Goal: Use online tool/utility: Utilize a website feature to perform a specific function

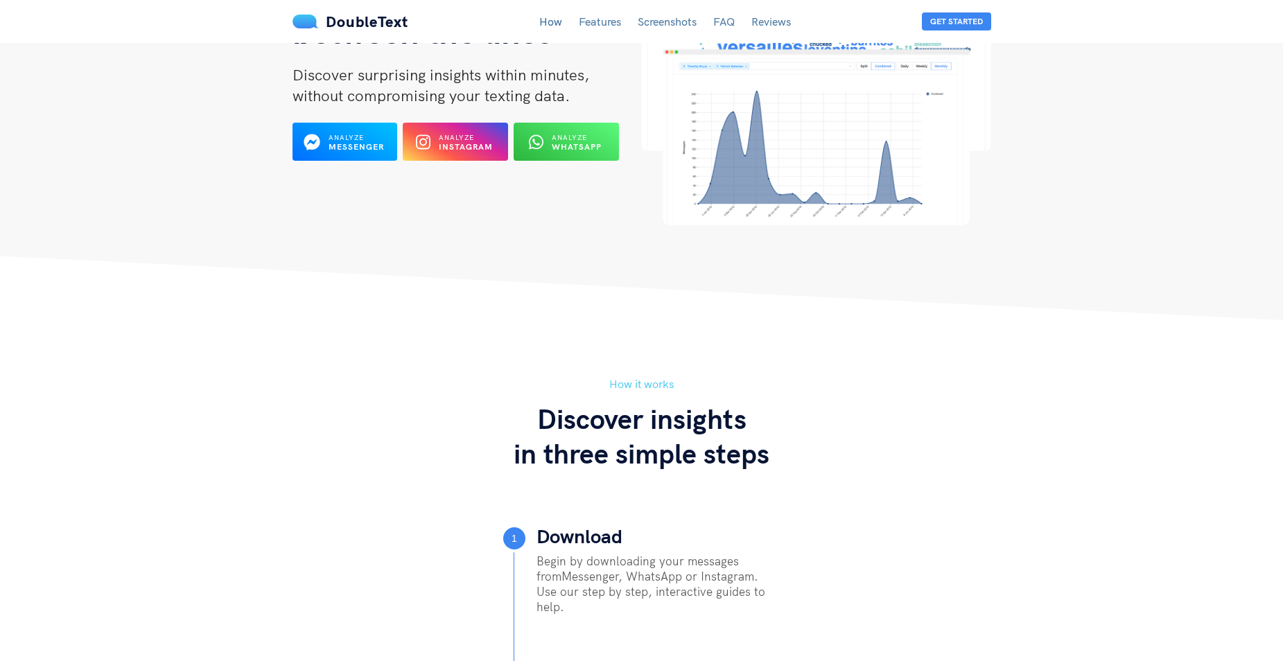
scroll to position [208, 0]
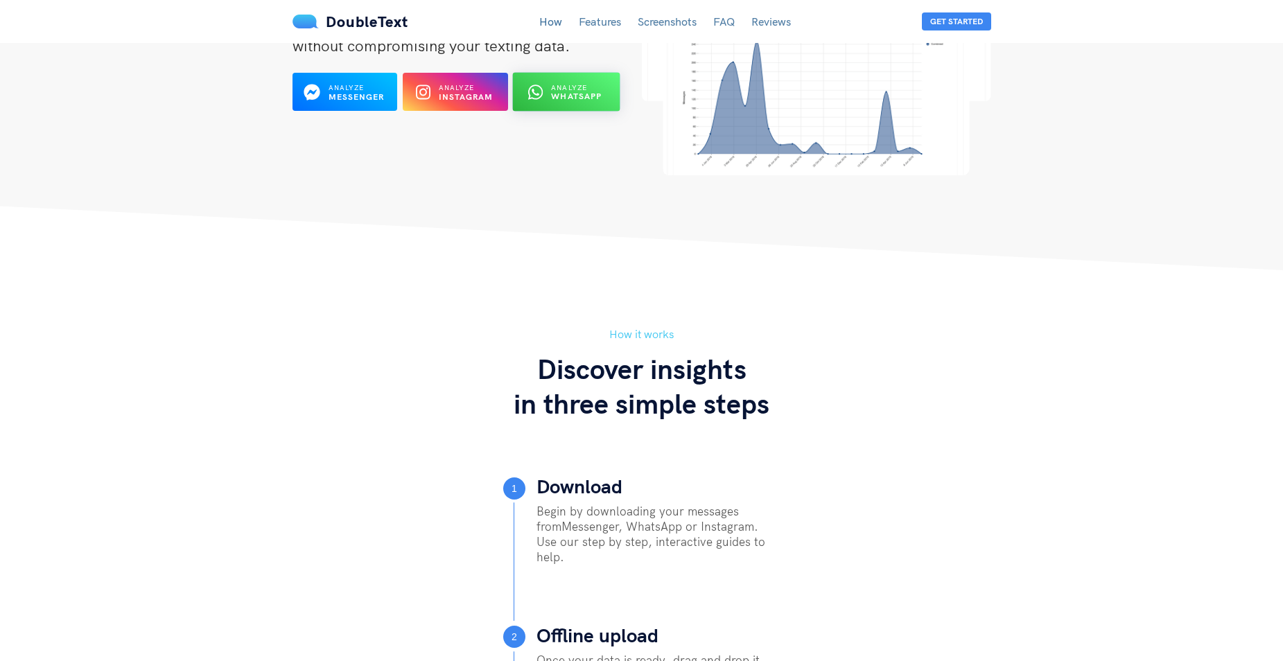
click at [590, 84] on div "Analyze WhatsApp" at bounding box center [577, 91] width 51 height 19
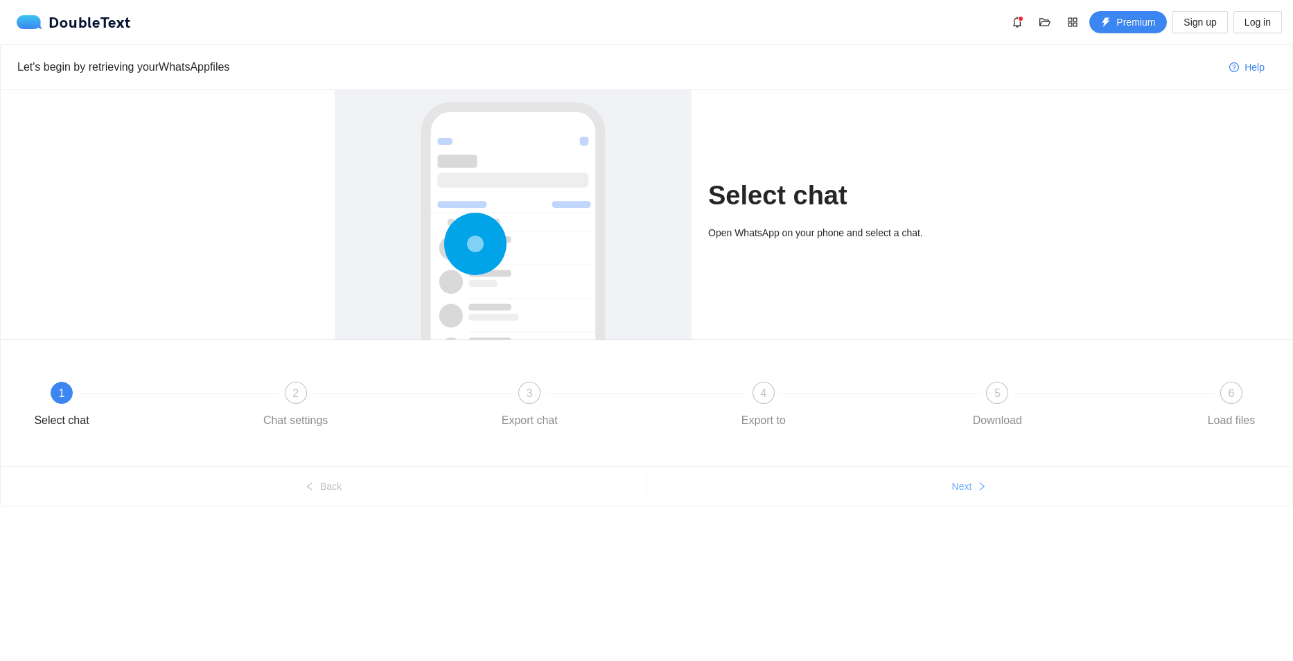
click at [995, 482] on button "Next" at bounding box center [970, 487] width 646 height 22
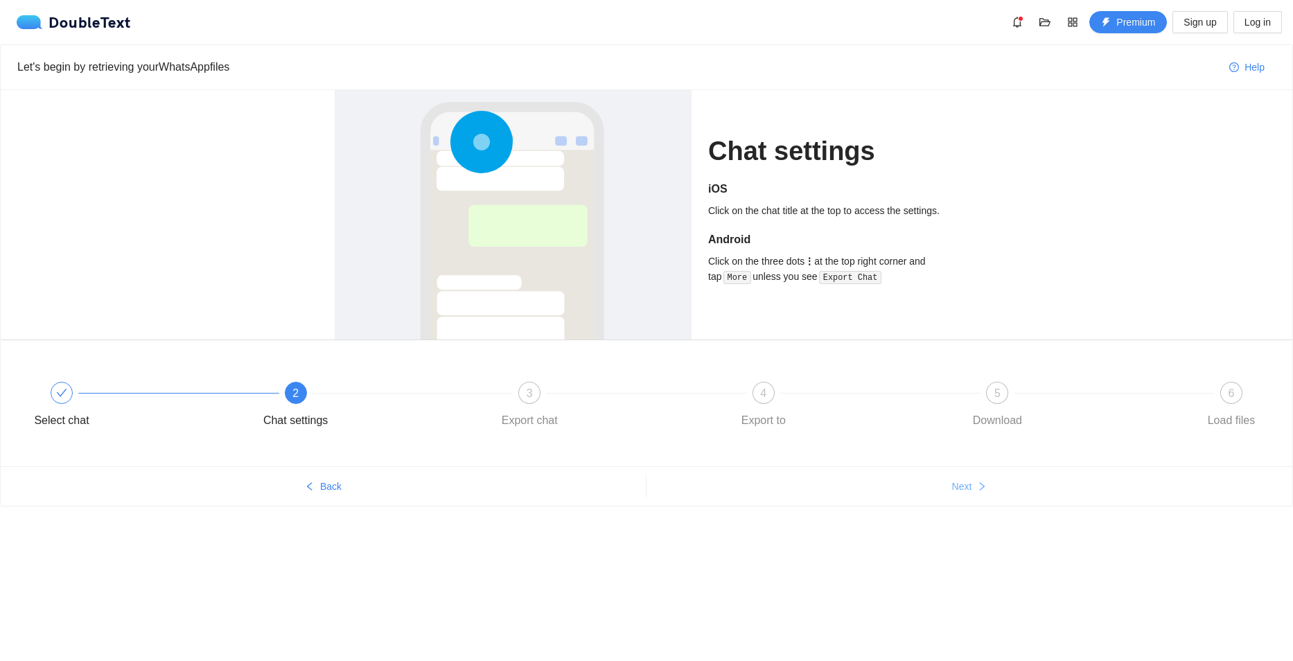
click at [996, 485] on button "Next" at bounding box center [970, 487] width 646 height 22
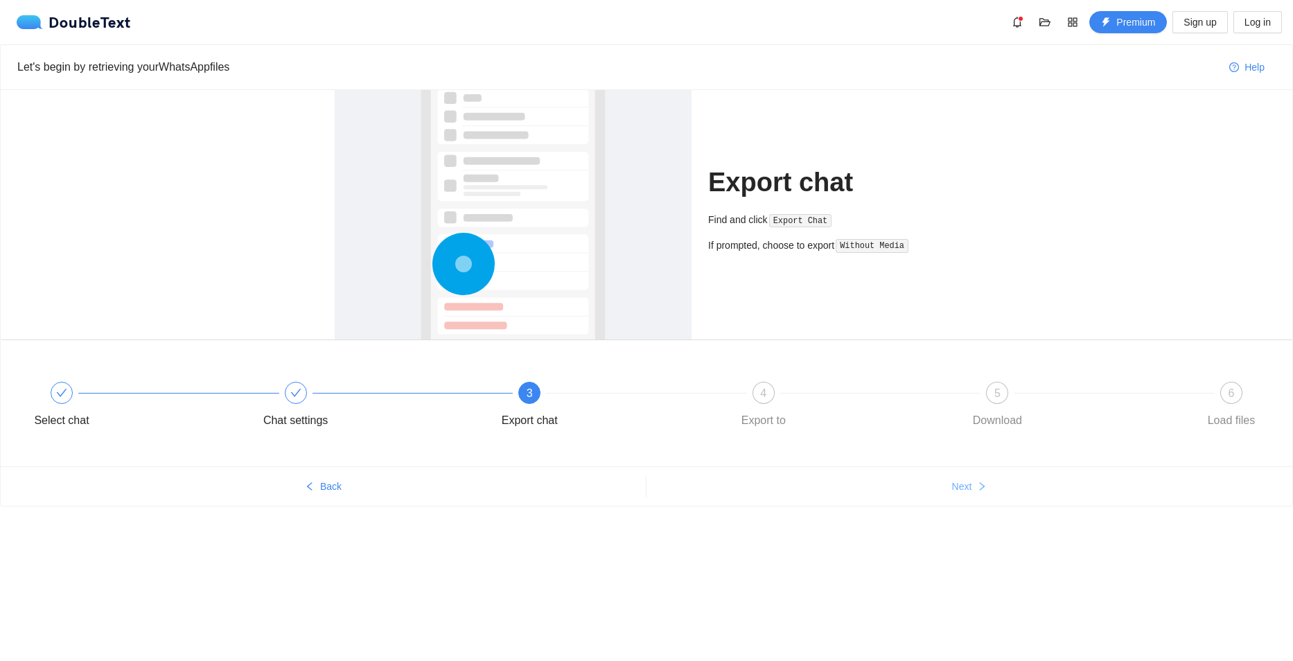
click at [996, 485] on button "Next" at bounding box center [970, 487] width 646 height 22
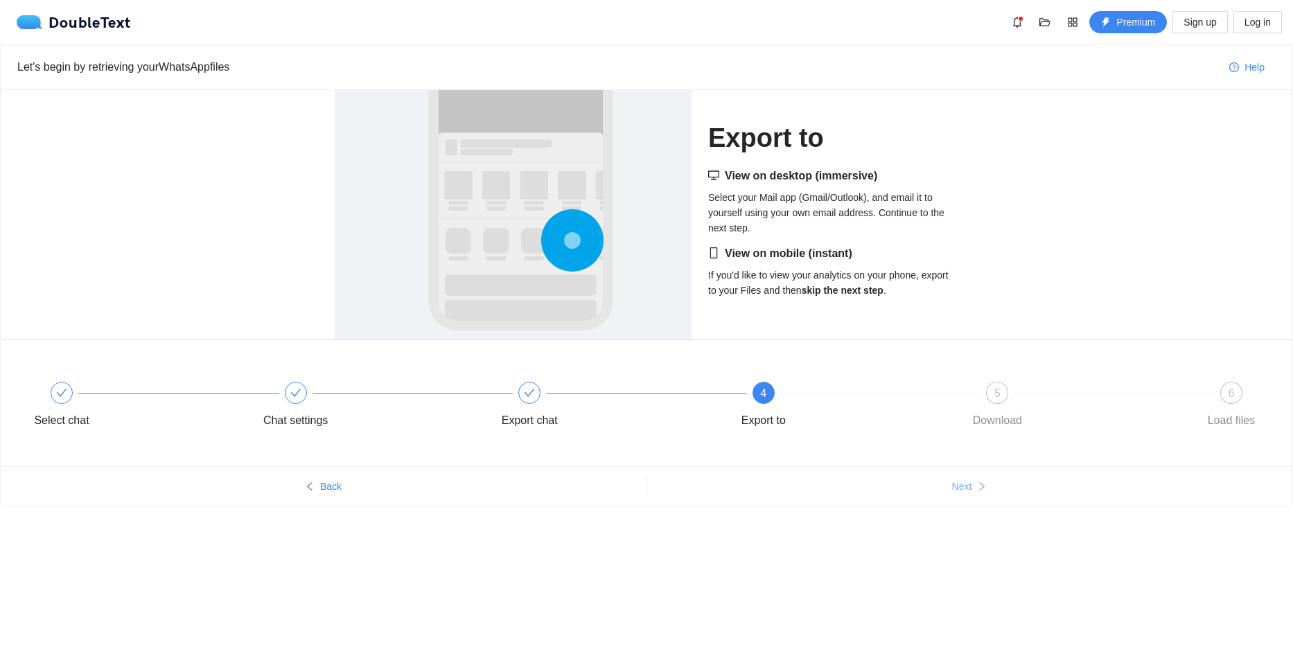
click at [996, 485] on button "Next" at bounding box center [970, 487] width 646 height 22
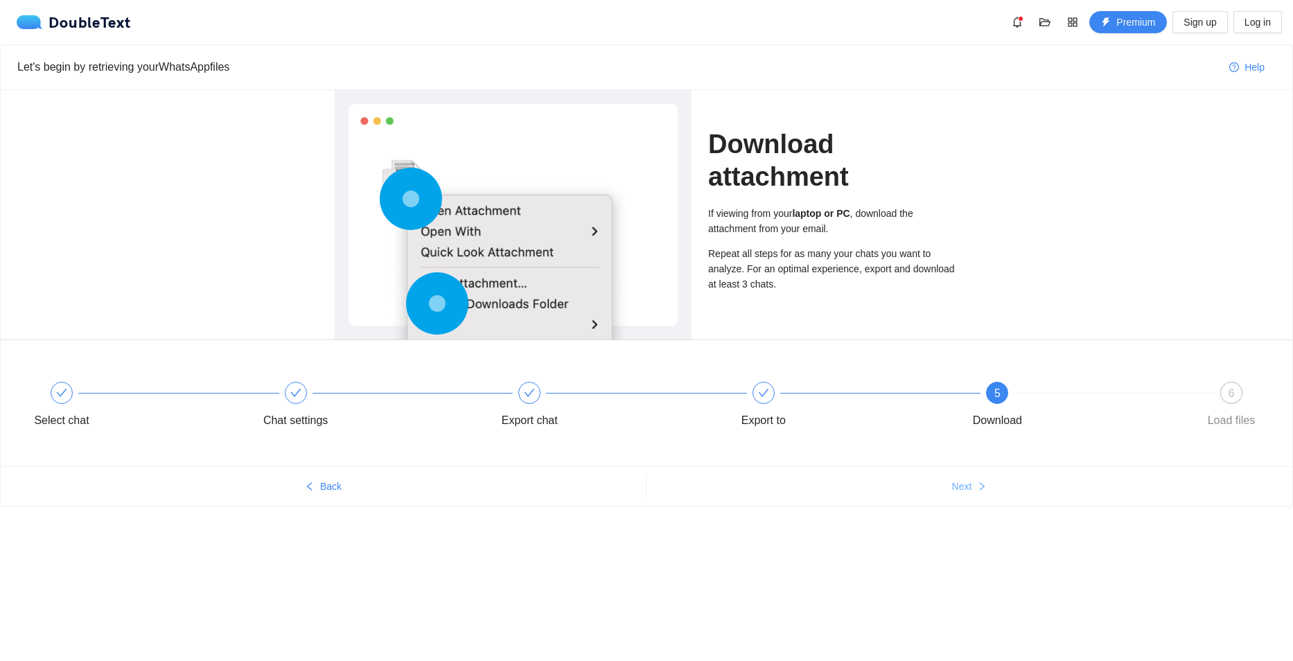
click at [996, 485] on button "Next" at bounding box center [970, 487] width 646 height 22
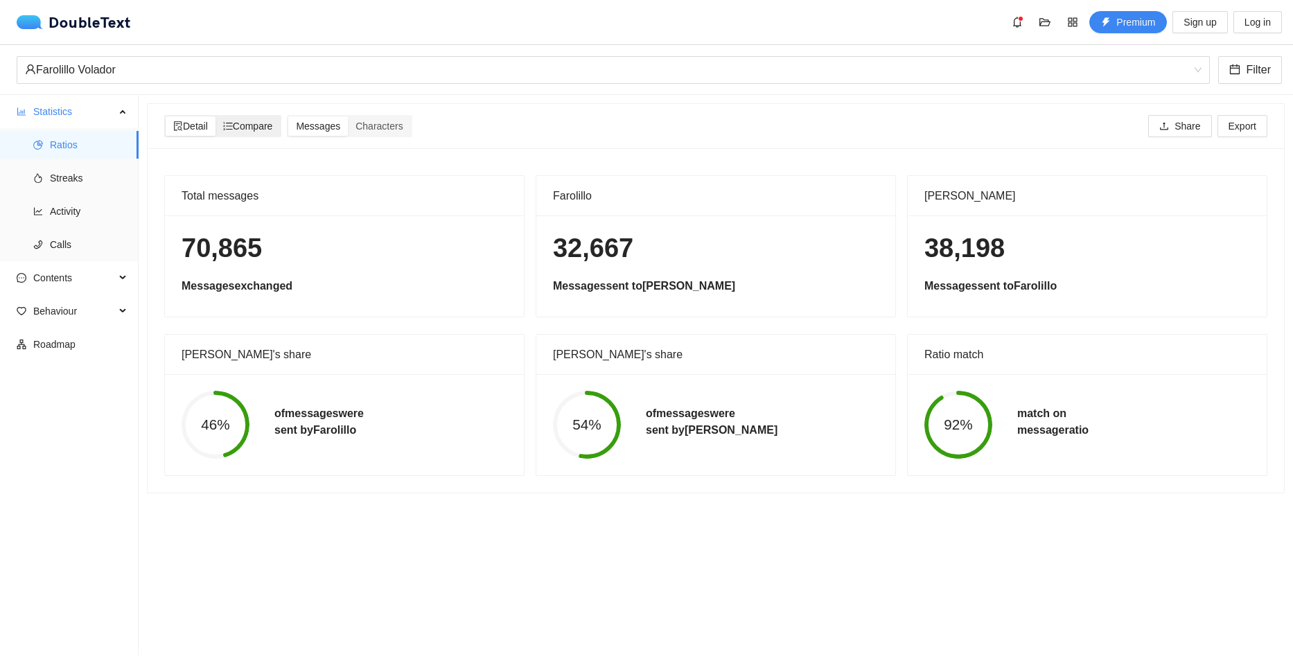
click at [275, 119] on div "Compare" at bounding box center [248, 125] width 65 height 19
click at [216, 116] on input "Compare" at bounding box center [216, 116] width 0 height 0
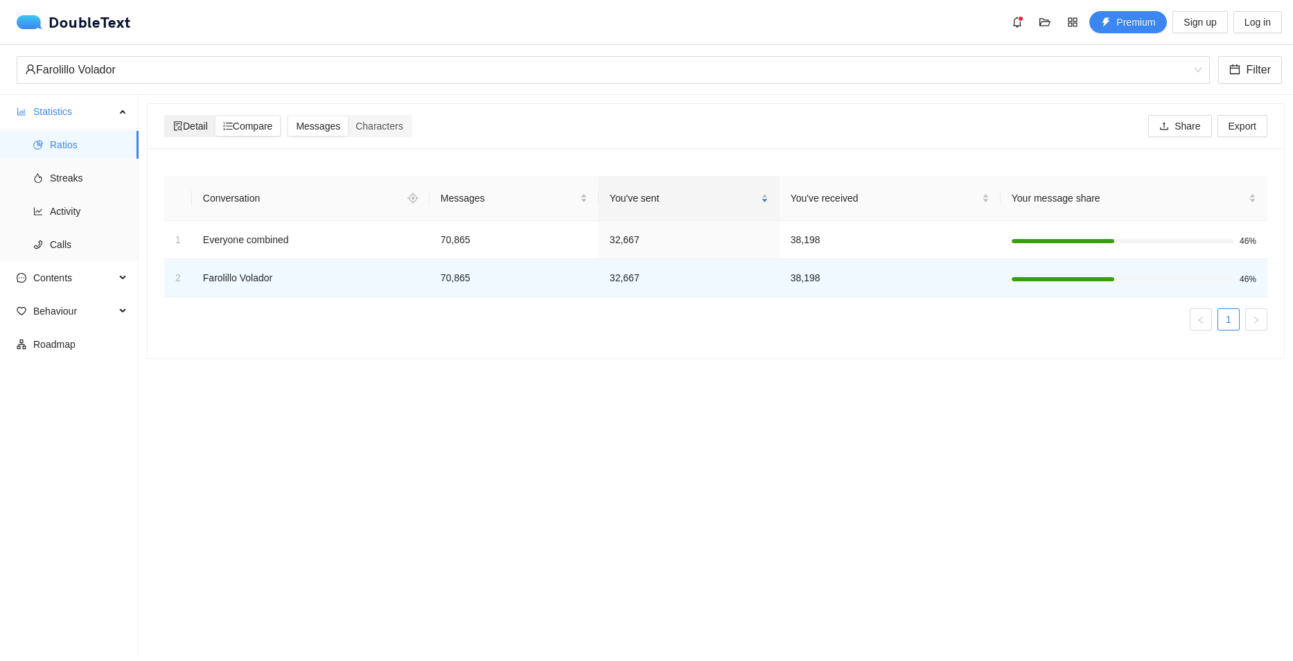
click at [197, 127] on span "Detail" at bounding box center [190, 126] width 35 height 11
click at [166, 116] on input "Detail" at bounding box center [166, 116] width 0 height 0
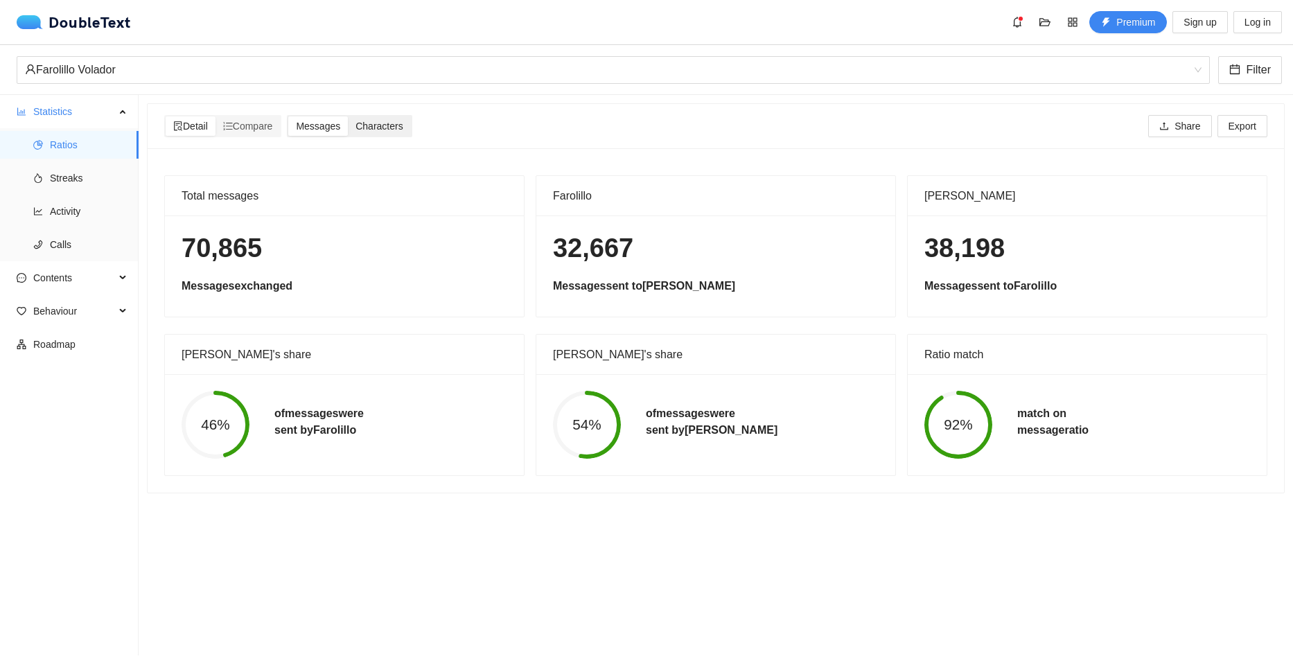
click at [380, 125] on span "Characters" at bounding box center [379, 126] width 47 height 11
click at [348, 116] on input "Characters" at bounding box center [348, 116] width 0 height 0
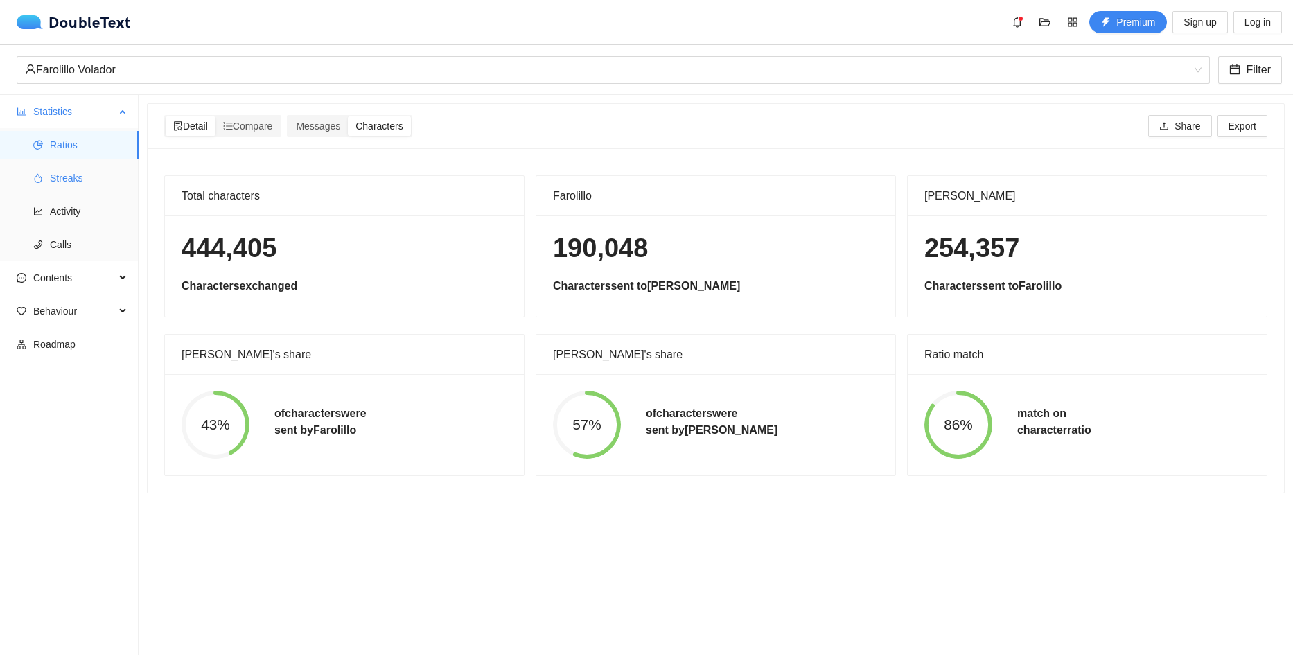
click at [77, 175] on span "Streaks" at bounding box center [89, 178] width 78 height 28
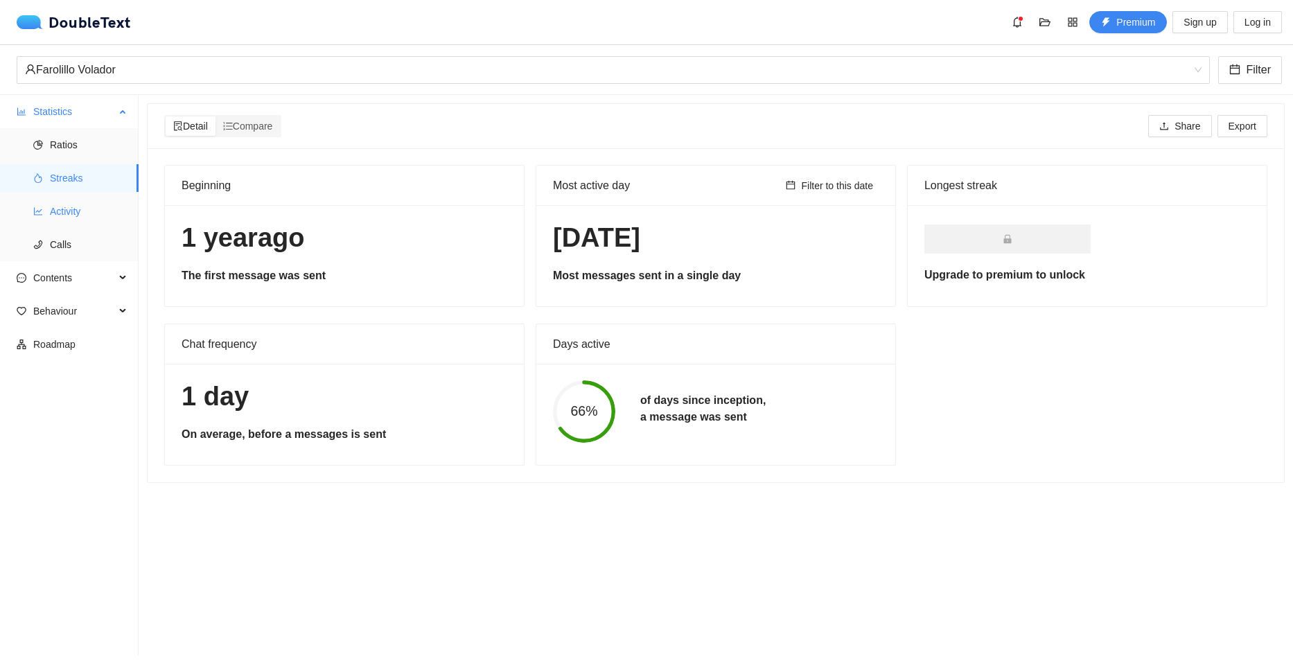
click at [73, 225] on span "Activity" at bounding box center [89, 212] width 78 height 28
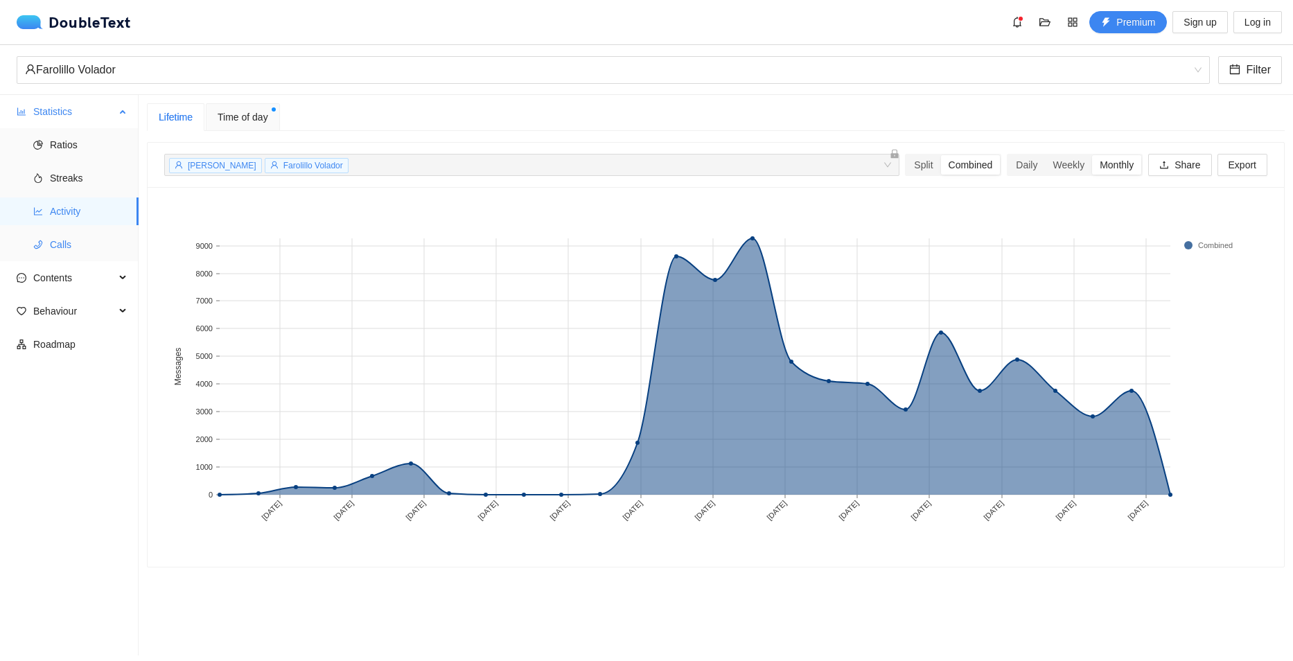
click at [67, 242] on span "Calls" at bounding box center [89, 245] width 78 height 28
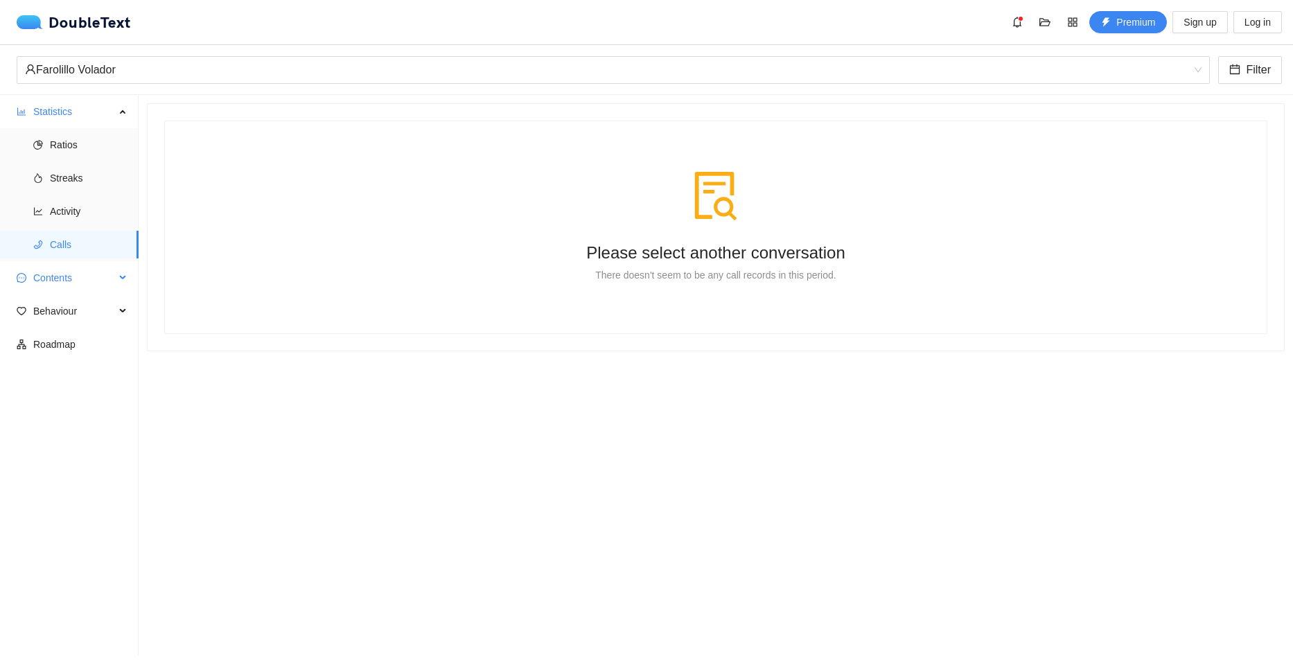
click at [80, 279] on span "Contents" at bounding box center [74, 278] width 82 height 28
click at [86, 311] on span "Word Cloud" at bounding box center [89, 311] width 78 height 28
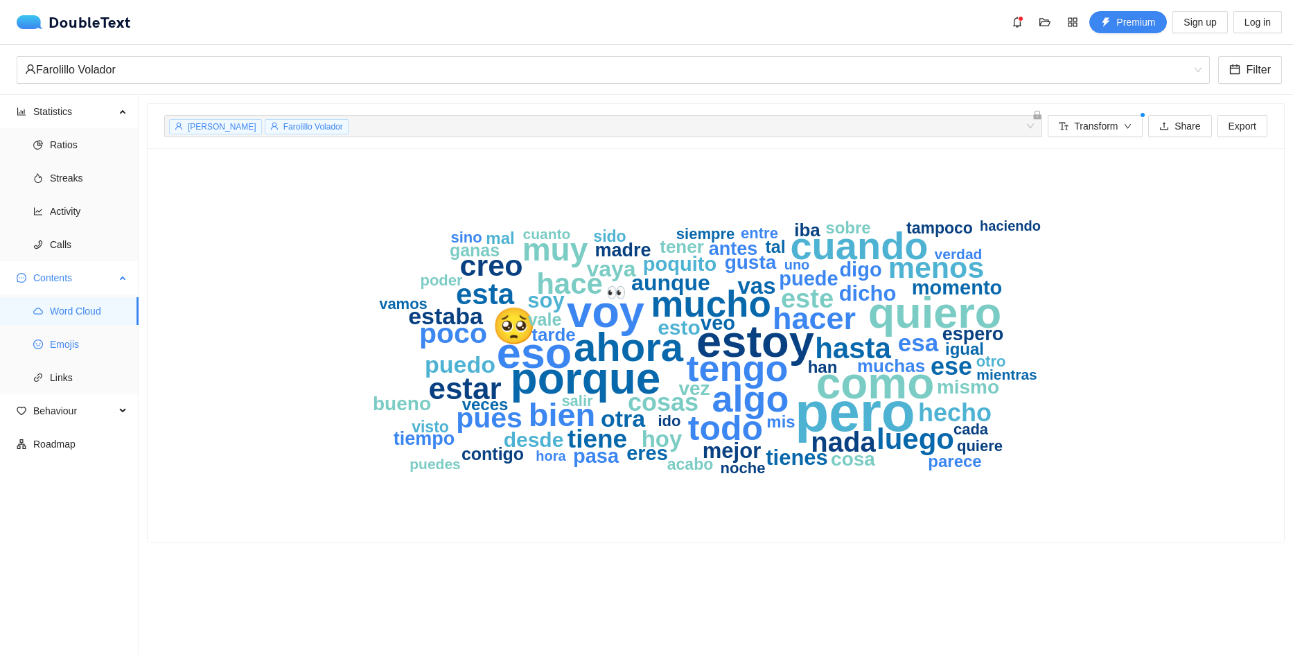
click at [31, 343] on li "Emojis" at bounding box center [69, 345] width 139 height 28
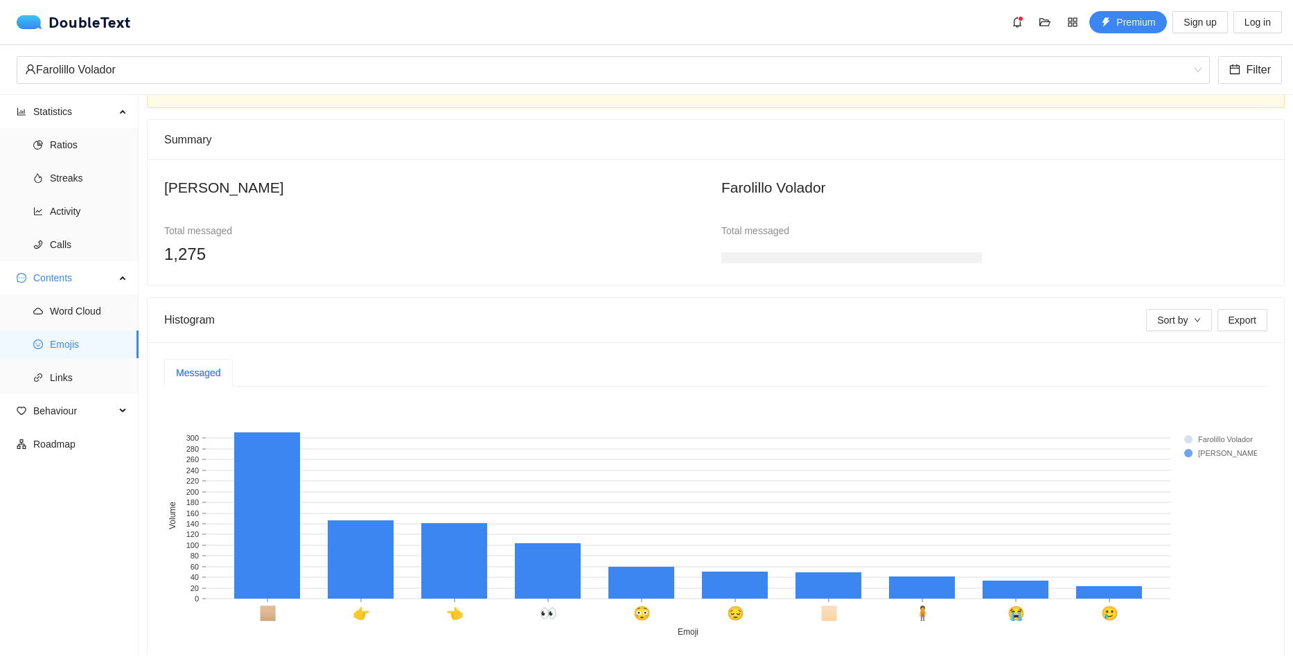
scroll to position [119, 0]
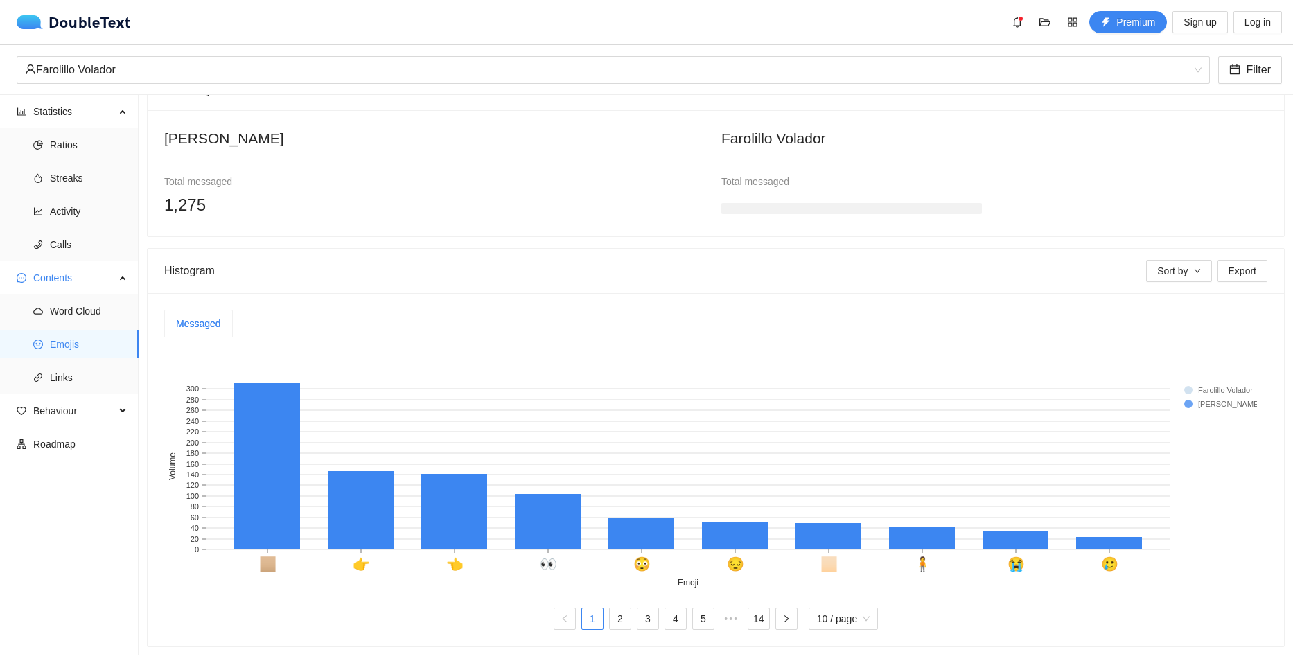
click at [1198, 383] on rect at bounding box center [1212, 390] width 55 height 14
click at [771, 203] on h3 at bounding box center [852, 208] width 261 height 11
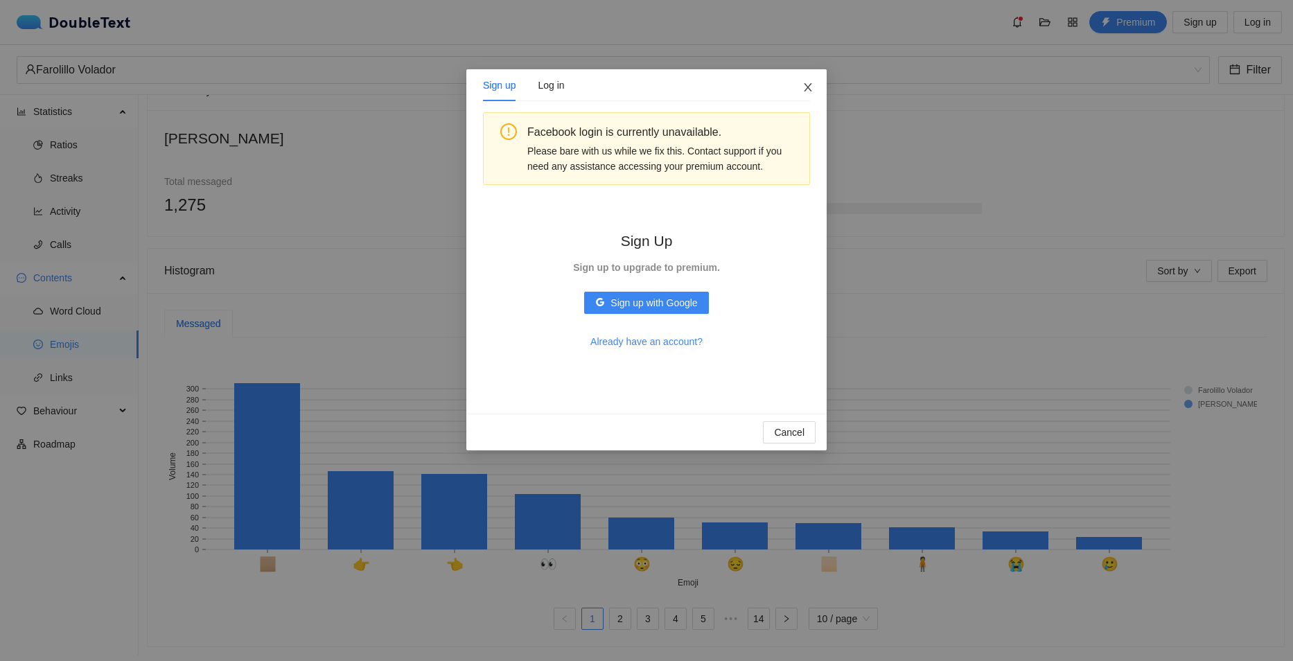
click at [806, 86] on icon "close" at bounding box center [808, 87] width 8 height 8
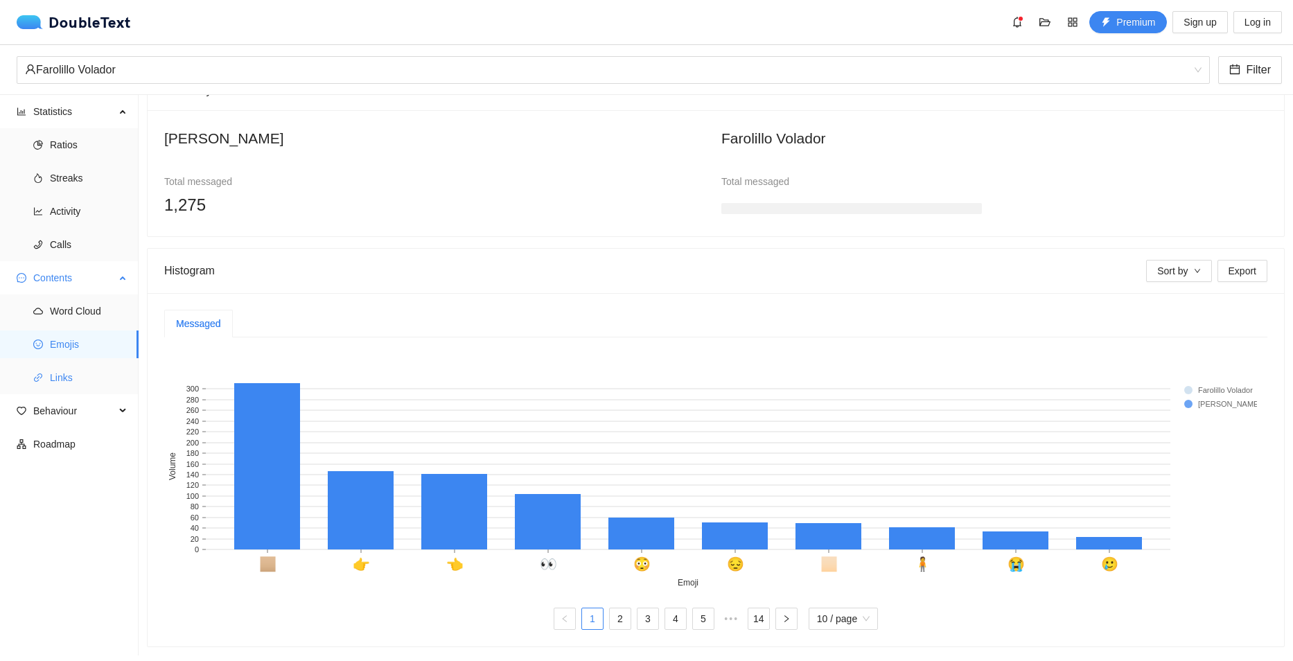
click at [61, 383] on span "Links" at bounding box center [89, 378] width 78 height 28
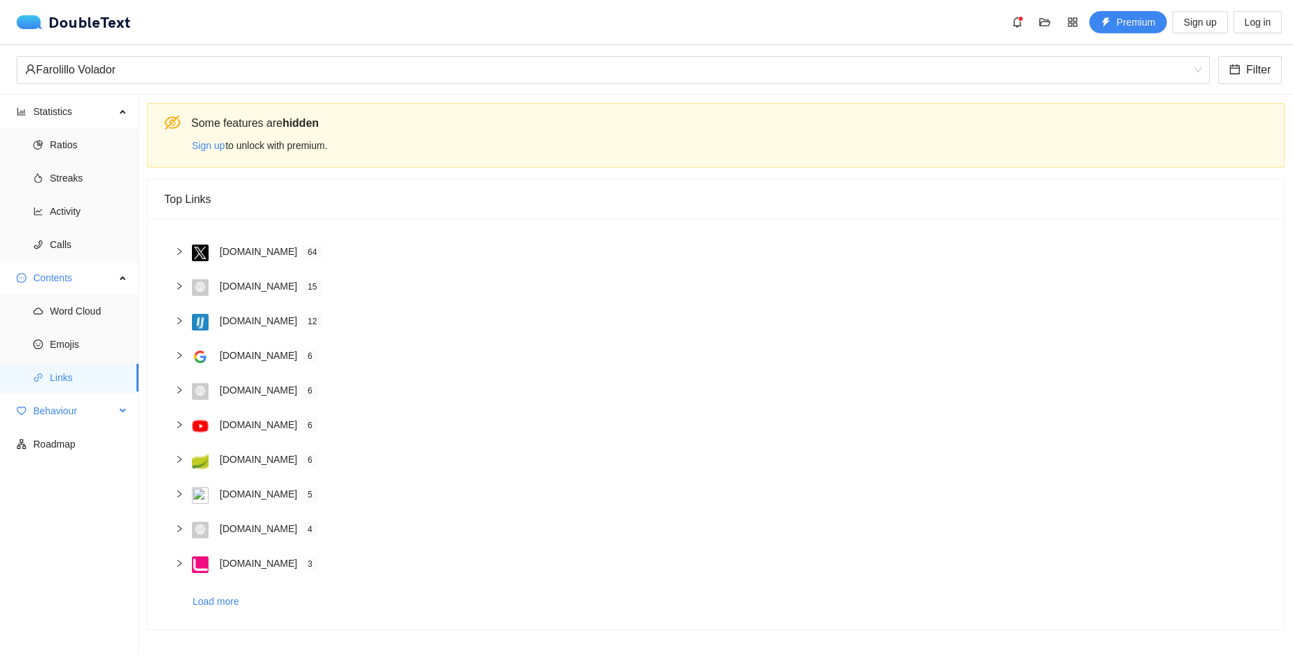
click at [81, 412] on span "Behaviour" at bounding box center [74, 411] width 82 height 28
click at [91, 442] on span "Engagement" at bounding box center [89, 444] width 78 height 28
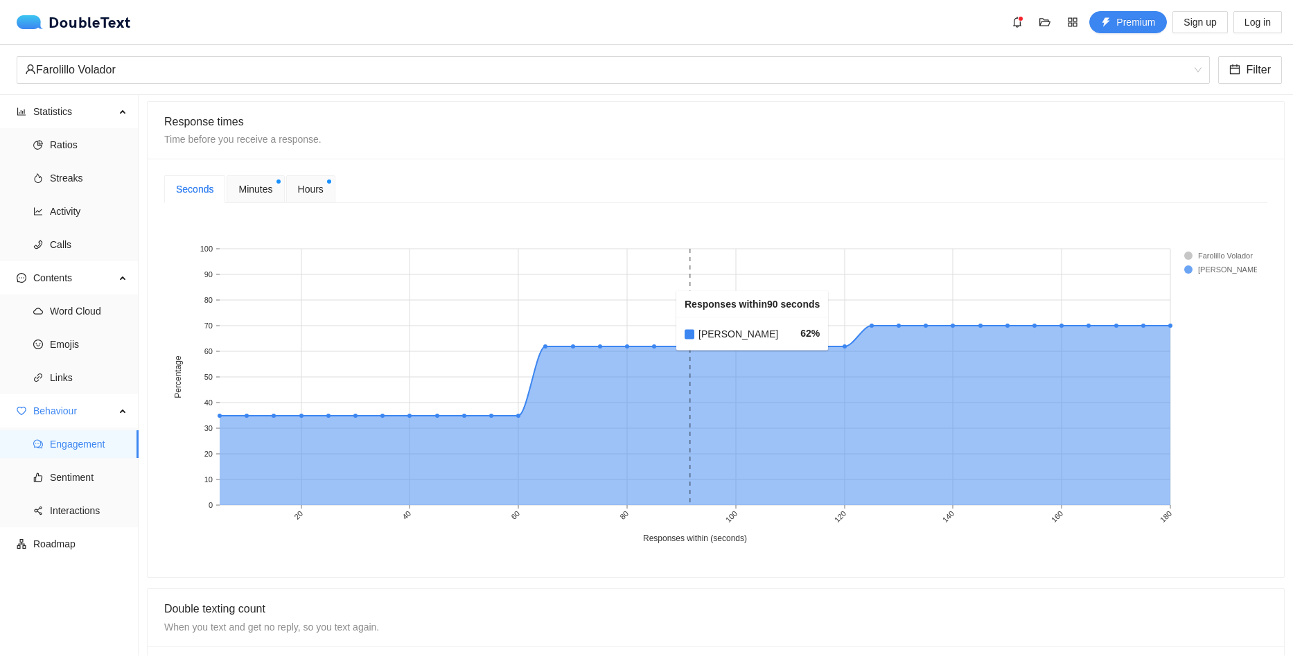
scroll to position [485, 0]
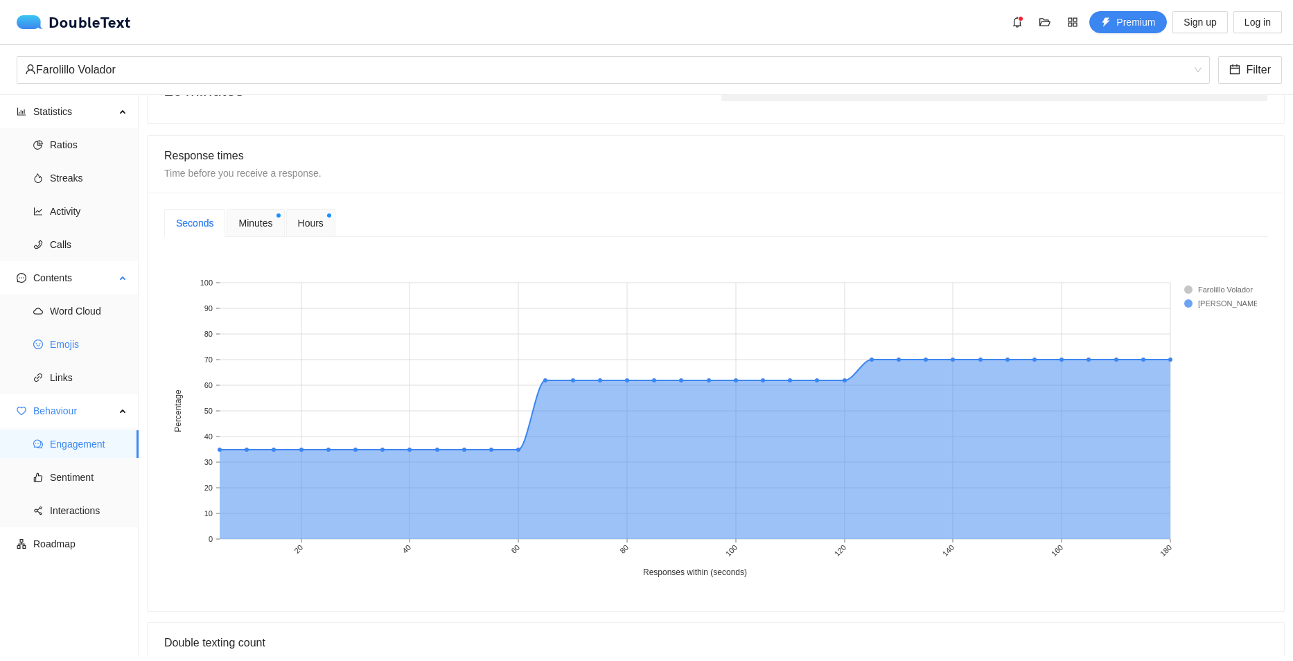
click at [82, 341] on span "Emojis" at bounding box center [89, 345] width 78 height 28
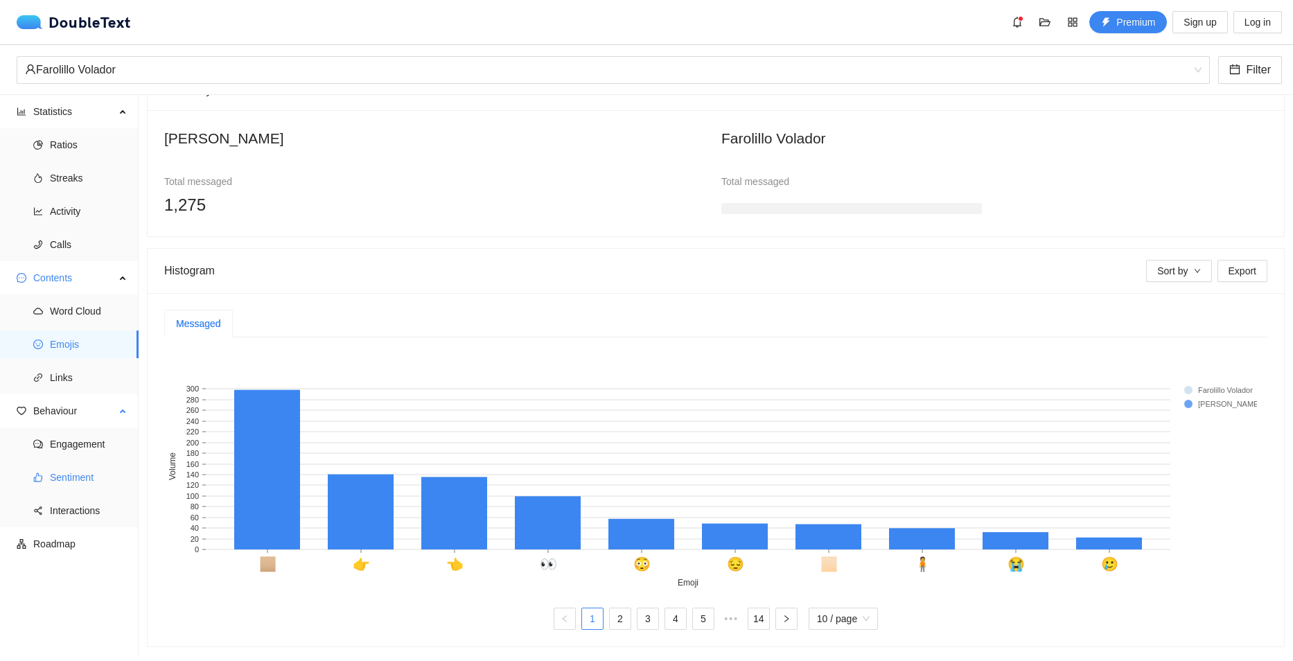
click at [69, 490] on span "Sentiment" at bounding box center [89, 478] width 78 height 28
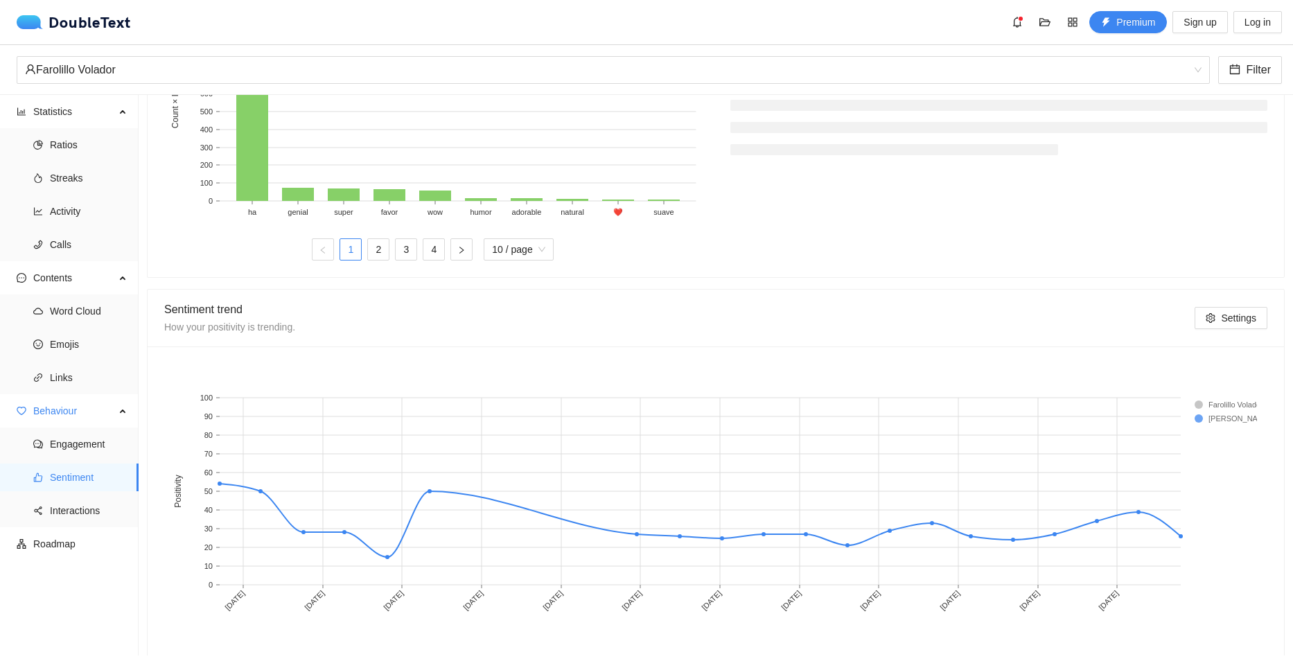
scroll to position [593, 0]
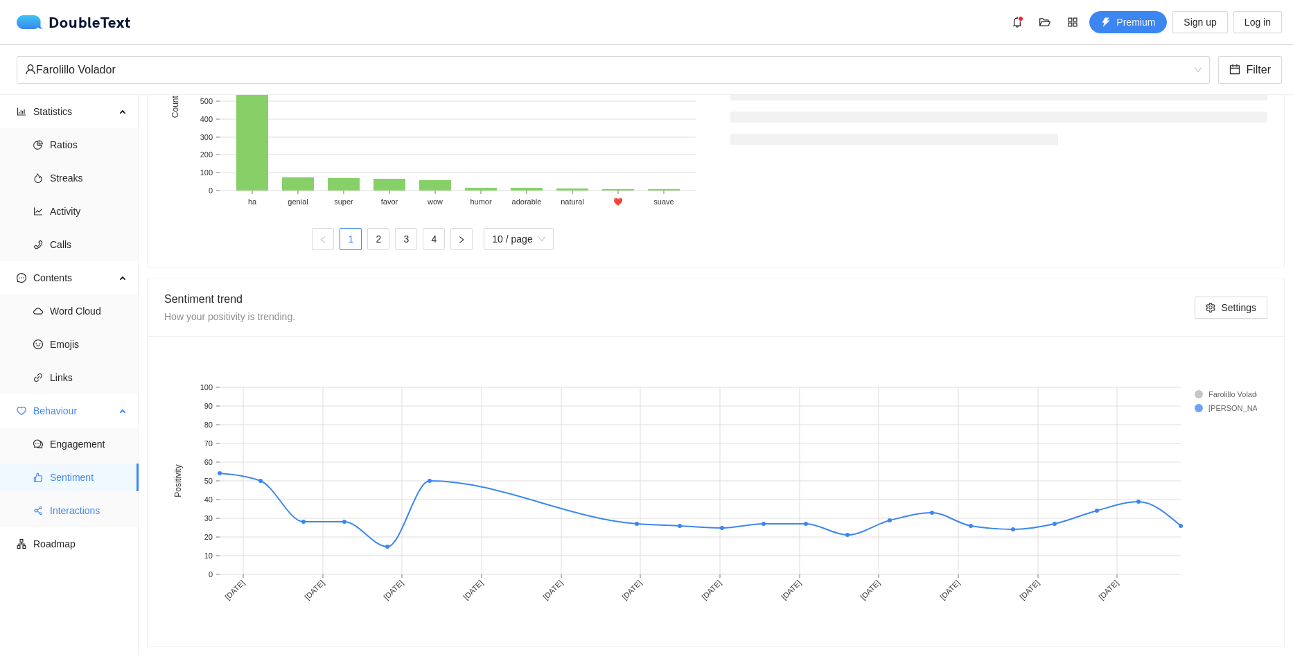
click at [82, 516] on span "Interactions" at bounding box center [89, 511] width 78 height 28
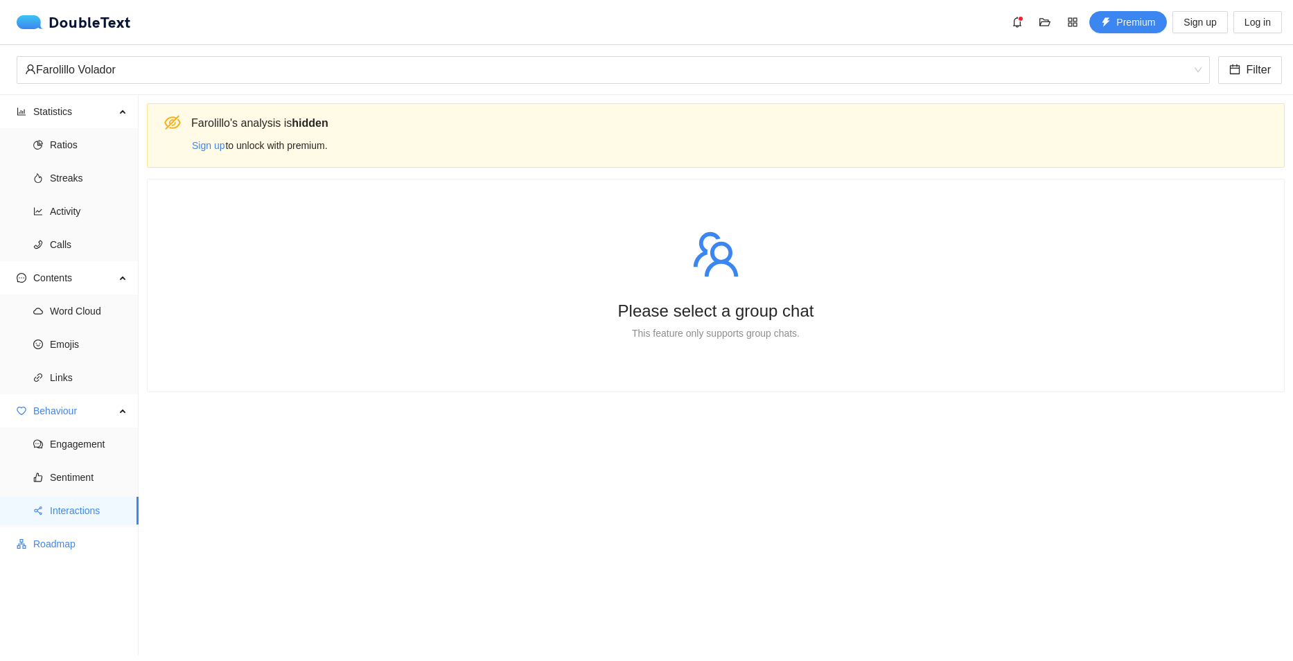
click at [73, 552] on span "Roadmap" at bounding box center [80, 544] width 94 height 28
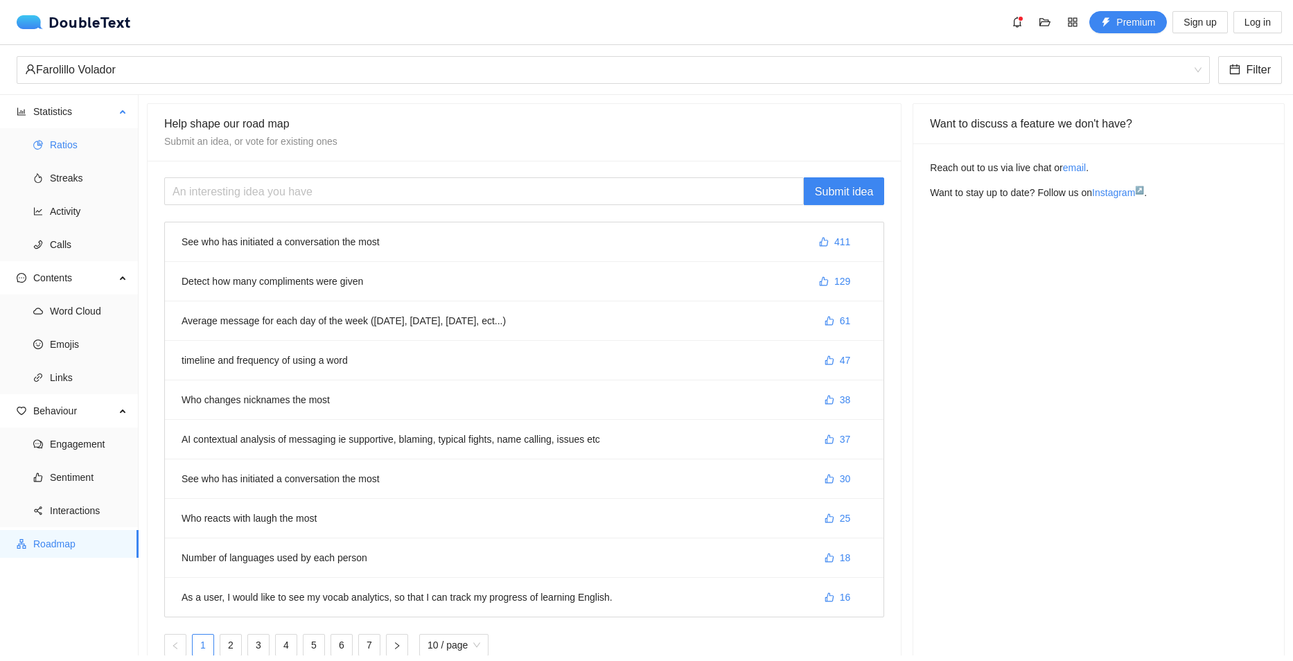
click at [66, 146] on span "Ratios" at bounding box center [89, 145] width 78 height 28
